Goal: Task Accomplishment & Management: Complete application form

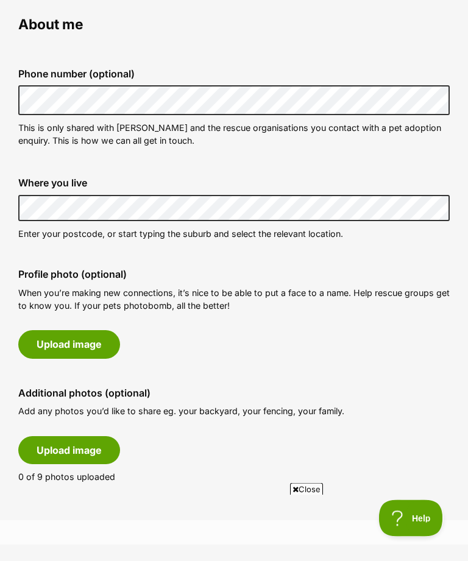
scroll to position [351, 0]
click at [90, 447] on button "Upload image" at bounding box center [69, 450] width 102 height 28
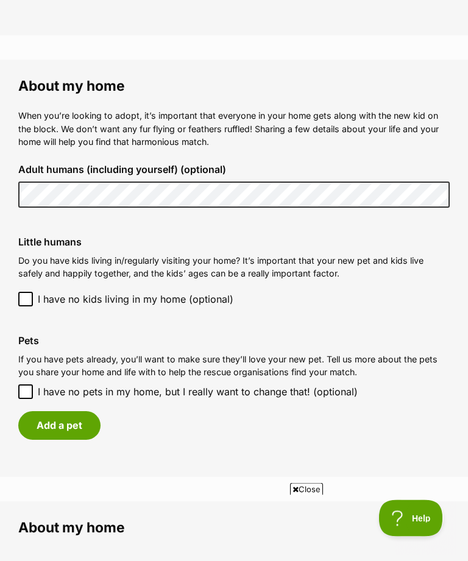
scroll to position [0, 0]
click at [73, 419] on button "Add a pet" at bounding box center [59, 426] width 82 height 28
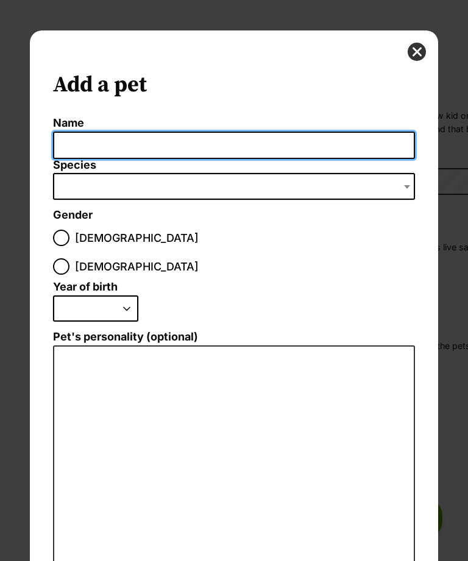
click at [101, 151] on input "Name" at bounding box center [233, 145] width 361 height 27
type input "PJ"
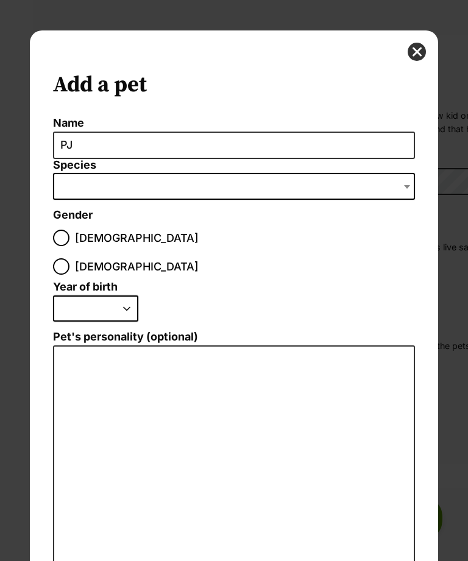
click at [104, 182] on span "Dialog Window - Close (Press escape to close)" at bounding box center [233, 186] width 361 height 27
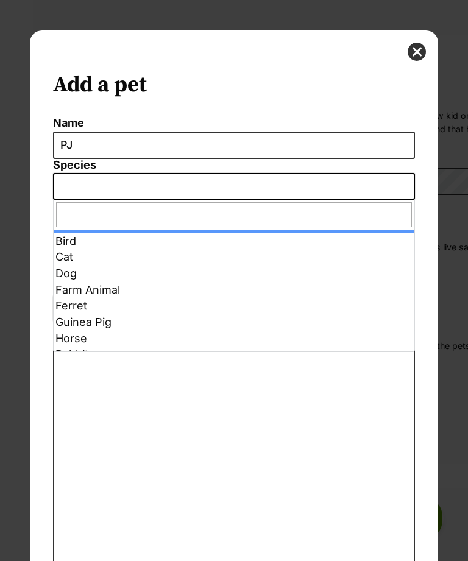
select select "2"
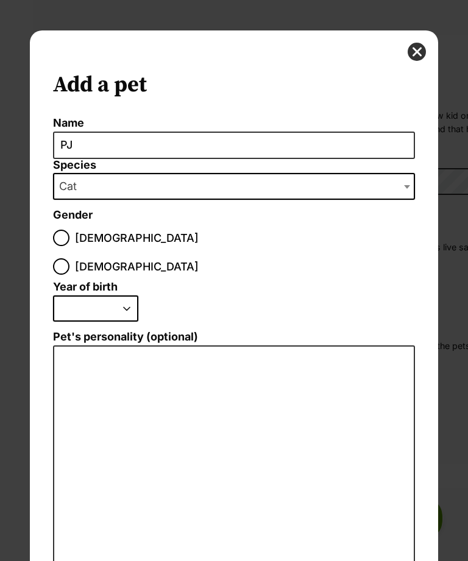
click at [69, 258] on input "Female" at bounding box center [61, 266] width 16 height 16
radio input "true"
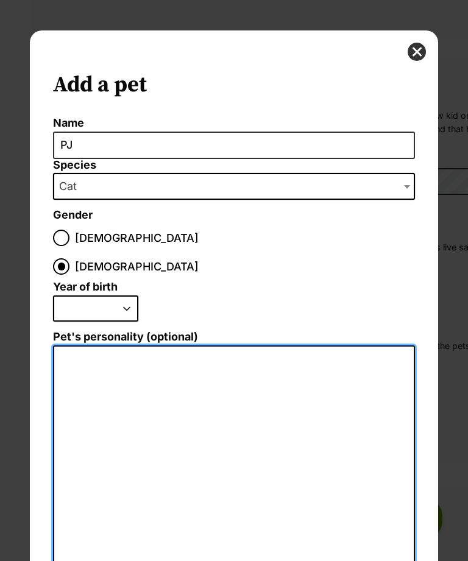
click at [77, 346] on textarea "Pet's personality (optional)" at bounding box center [233, 475] width 361 height 258
type textarea "I"
type textarea "Quiet ok with dogs"
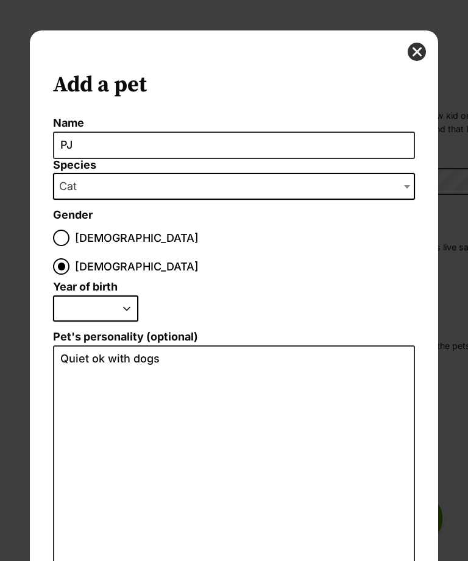
click at [130, 296] on select "2025 2024 2023 2022 2021 2020 2019 2018 2017 2016 2015 2014 2013 2012 2011 2010…" at bounding box center [95, 309] width 85 height 27
select select "2017"
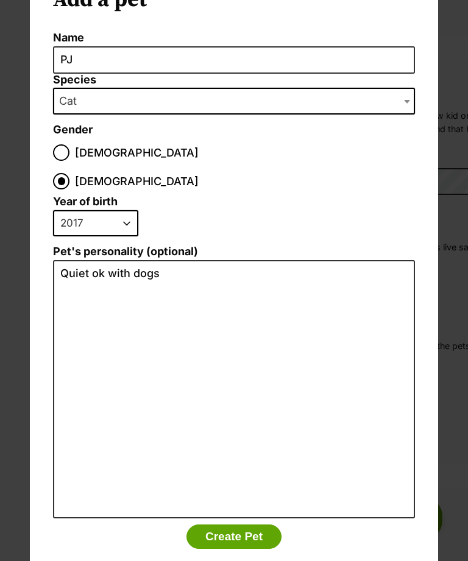
scroll to position [85, 0]
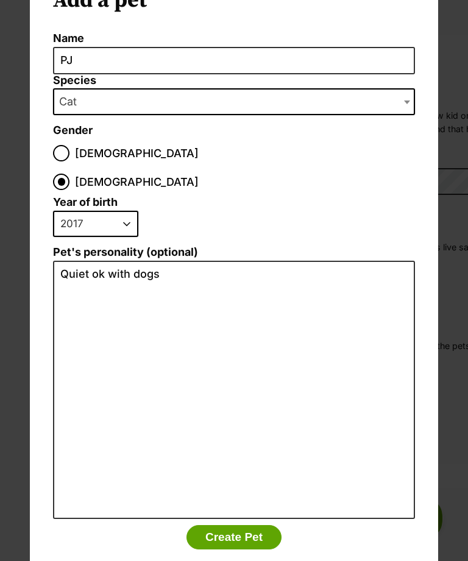
click at [258, 525] on button "Create Pet" at bounding box center [233, 537] width 95 height 24
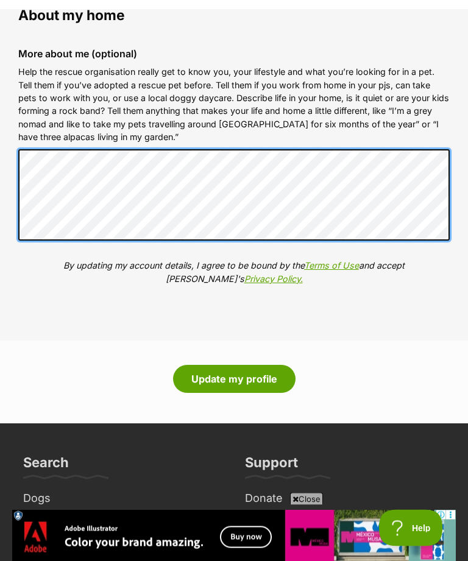
scroll to position [1477, 0]
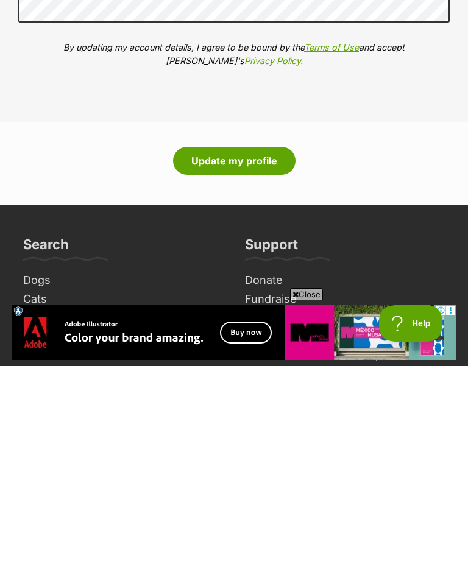
click at [235, 342] on button "Update my profile" at bounding box center [234, 356] width 123 height 28
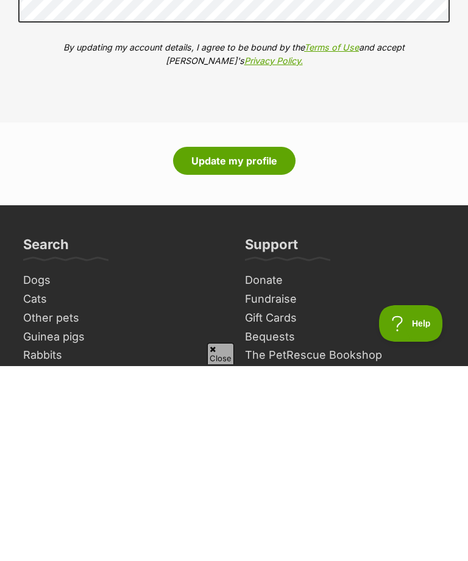
scroll to position [1605, 0]
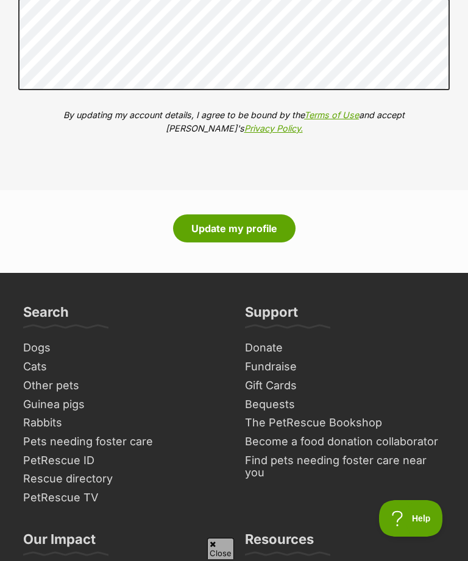
click at [236, 221] on button "Update my profile" at bounding box center [234, 229] width 123 height 28
click at [238, 221] on button "Update my profile" at bounding box center [234, 229] width 123 height 28
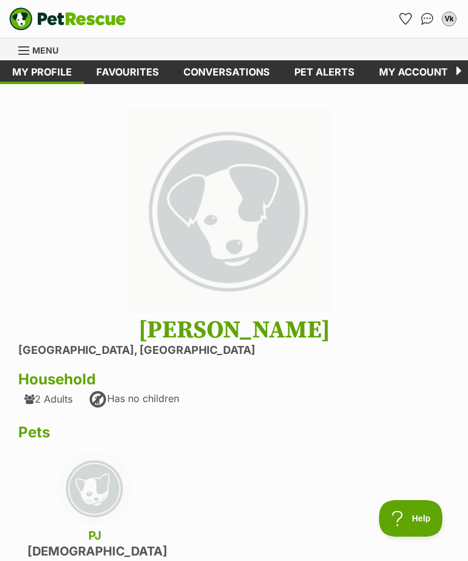
click at [416, 71] on link "My account" at bounding box center [413, 72] width 93 height 24
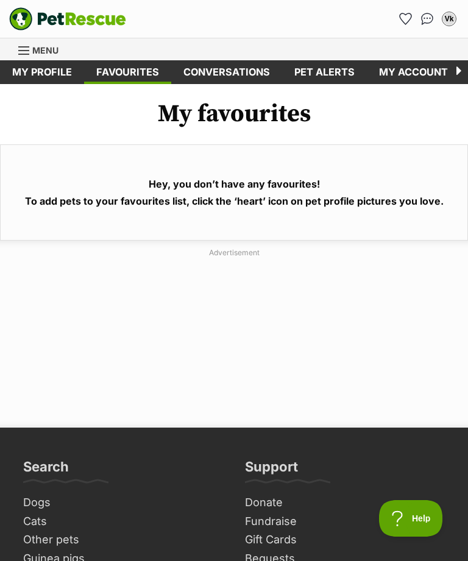
click at [20, 44] on link "Menu" at bounding box center [42, 49] width 49 height 22
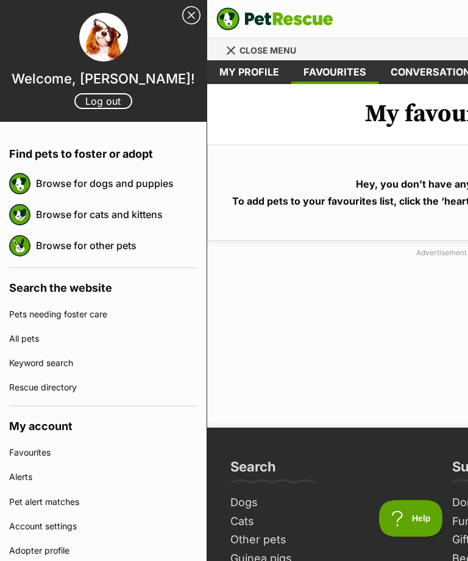
click at [141, 179] on link "Browse for dogs and puppies" at bounding box center [117, 184] width 162 height 26
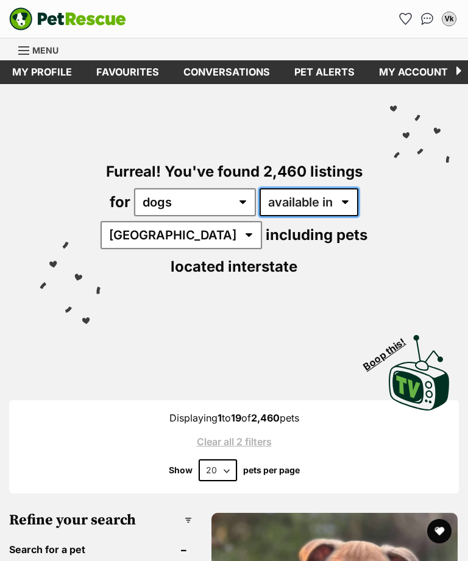
click at [337, 201] on select "available in located in" at bounding box center [309, 202] width 99 height 28
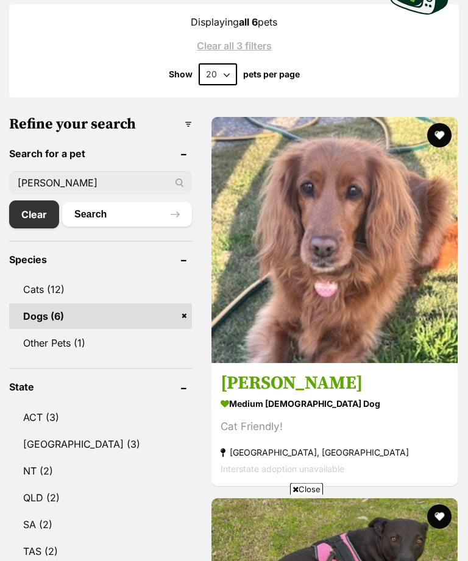
scroll to position [394, 0]
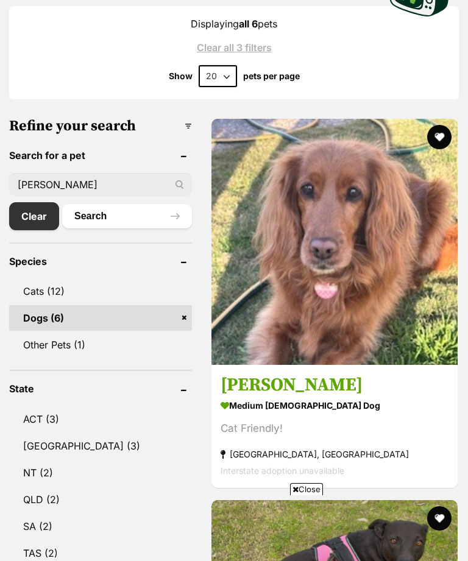
click at [440, 130] on button "favourite" at bounding box center [439, 137] width 24 height 24
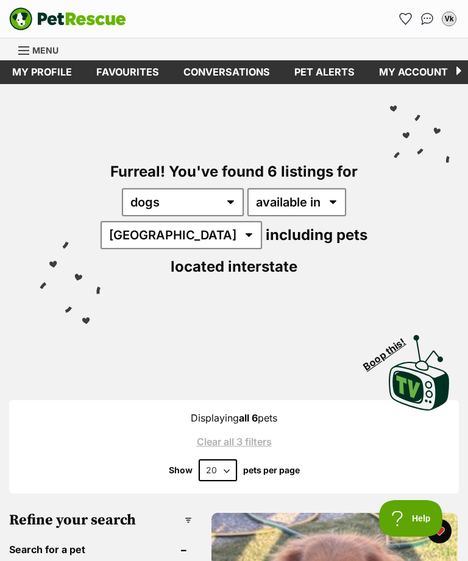
scroll to position [0, 0]
